Goal: Task Accomplishment & Management: Manage account settings

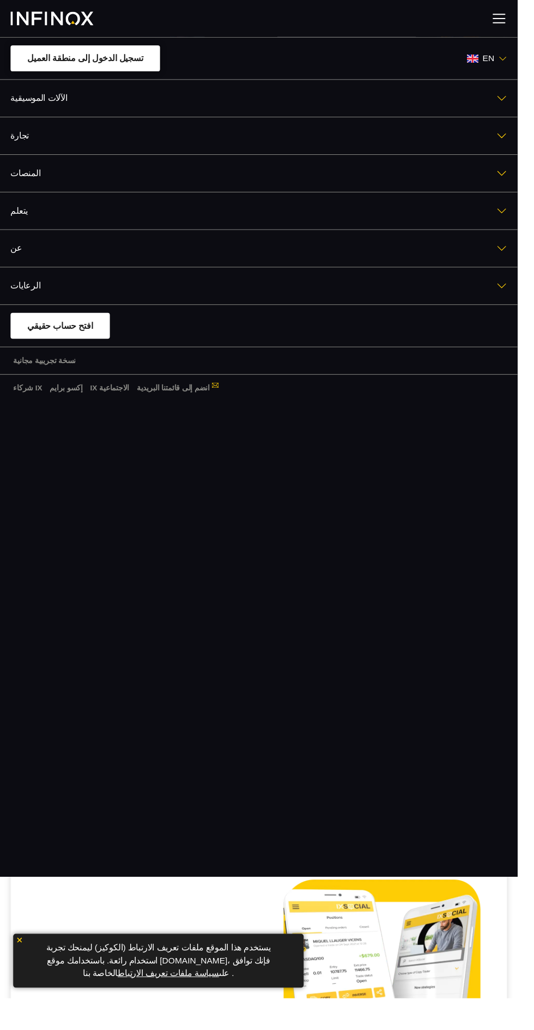
click at [48, 61] on font "تسجيل الدخول إلى منطقة العميل" at bounding box center [87, 60] width 119 height 9
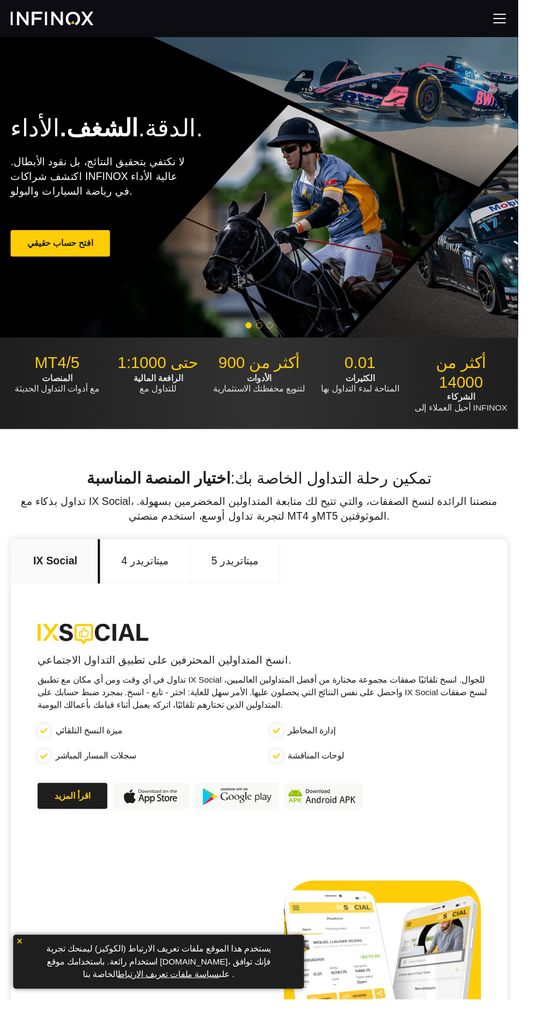
click at [523, 19] on img at bounding box center [515, 19] width 16 height 16
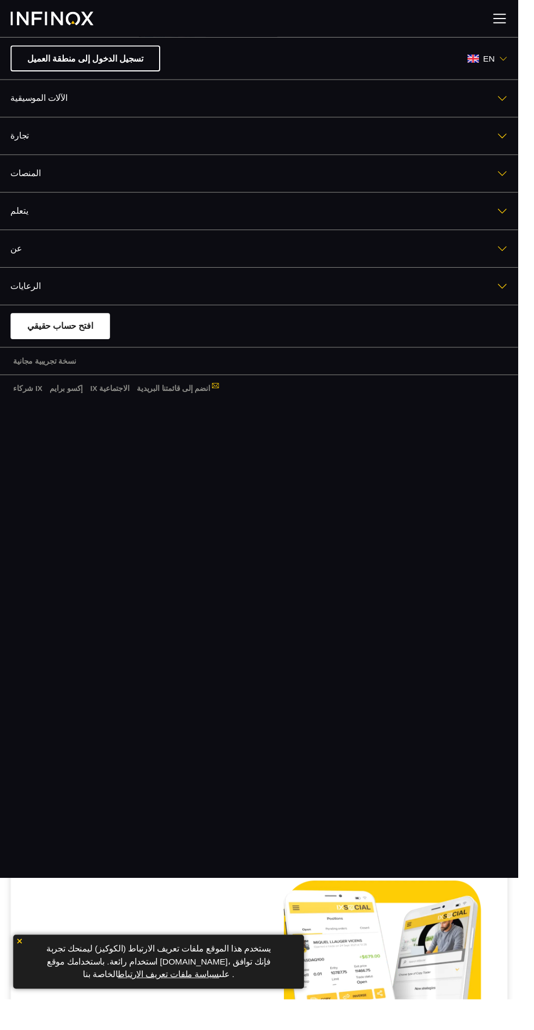
click at [67, 88] on link "الآلات الموسيقية" at bounding box center [267, 101] width 534 height 38
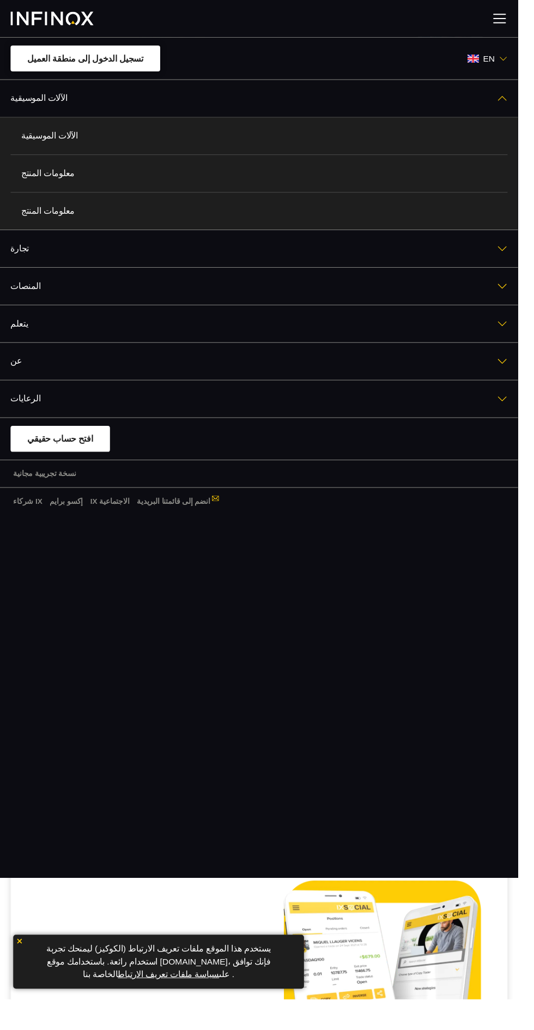
click at [37, 63] on font "تسجيل الدخول إلى منطقة العميل" at bounding box center [87, 60] width 119 height 9
